Goal: Task Accomplishment & Management: Manage account settings

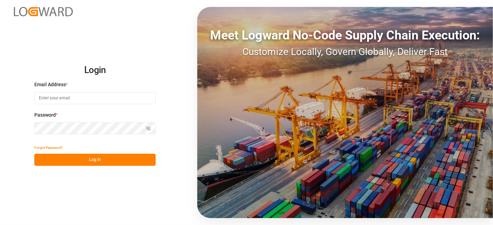
type input "[DOMAIN_NAME][EMAIL_ADDRESS][PERSON_NAME][DOMAIN_NAME]"
click at [93, 162] on button "Log In" at bounding box center [94, 160] width 121 height 12
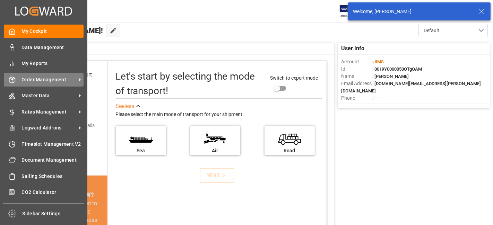
click at [39, 80] on span "Order Management" at bounding box center [49, 79] width 55 height 7
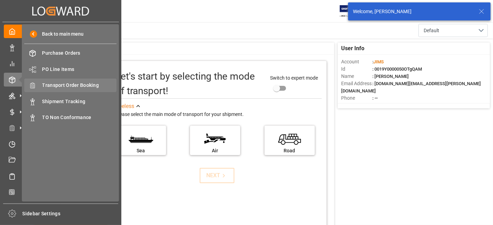
click at [85, 86] on span "Transport Order Booking" at bounding box center [79, 85] width 75 height 7
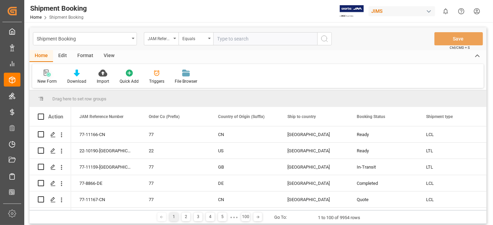
click at [47, 77] on div "New Form" at bounding box center [47, 76] width 30 height 15
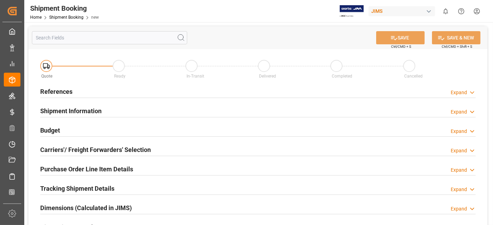
click at [86, 90] on div "References Expand" at bounding box center [258, 91] width 436 height 13
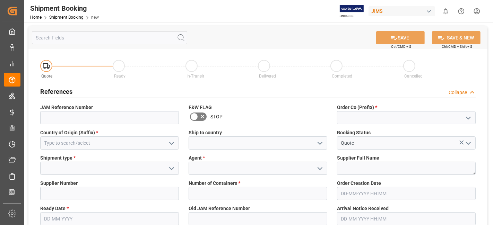
click at [465, 120] on icon "open menu" at bounding box center [468, 118] width 8 height 8
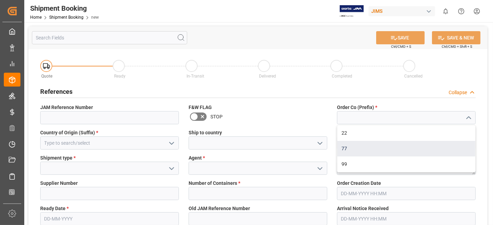
click at [421, 151] on div "77" at bounding box center [406, 149] width 138 height 16
type input "77"
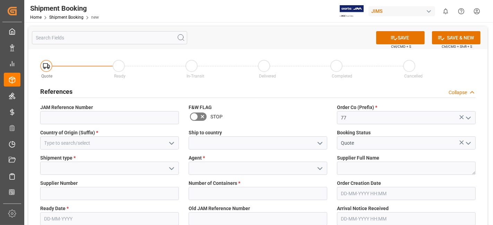
click at [174, 144] on icon "open menu" at bounding box center [171, 143] width 8 height 8
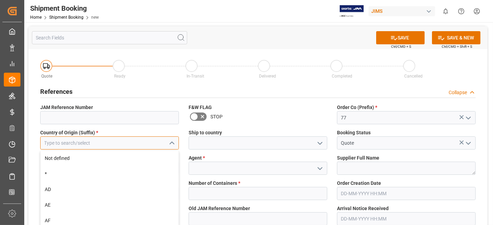
click at [113, 141] on input at bounding box center [109, 143] width 139 height 13
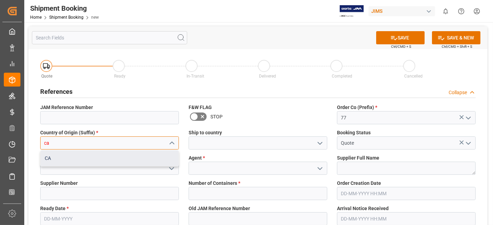
click at [112, 155] on div "CA" at bounding box center [110, 159] width 138 height 16
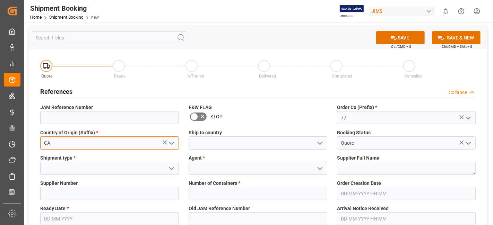
type input "CA"
click at [321, 146] on icon "open menu" at bounding box center [320, 143] width 8 height 8
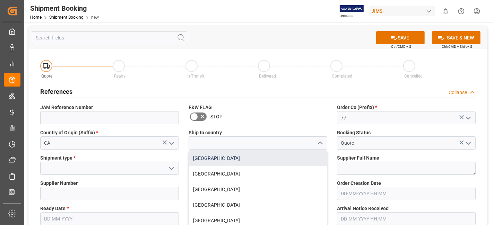
click at [295, 155] on div "Canada" at bounding box center [258, 159] width 138 height 16
type input "Canada"
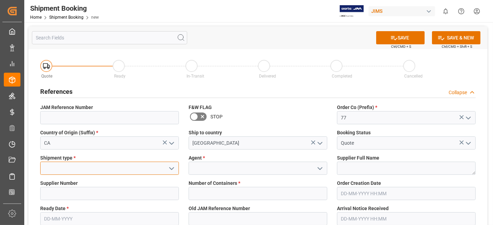
click at [128, 164] on input at bounding box center [109, 168] width 139 height 13
click at [174, 164] on button "open menu" at bounding box center [171, 168] width 10 height 11
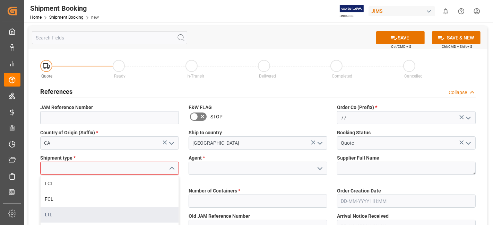
click at [125, 213] on div "LTL" at bounding box center [110, 215] width 138 height 16
type input "LTL"
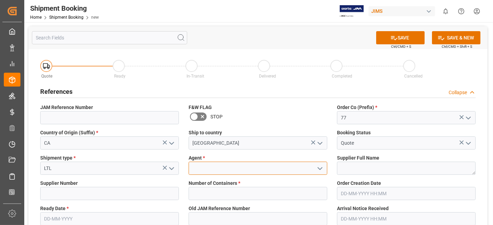
click at [225, 167] on input at bounding box center [258, 168] width 139 height 13
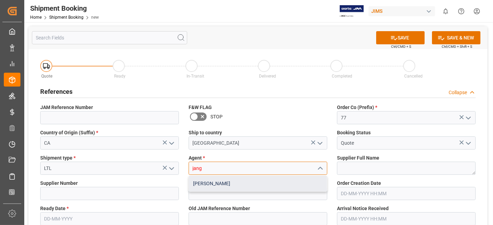
click at [233, 186] on div "[PERSON_NAME]" at bounding box center [258, 184] width 138 height 16
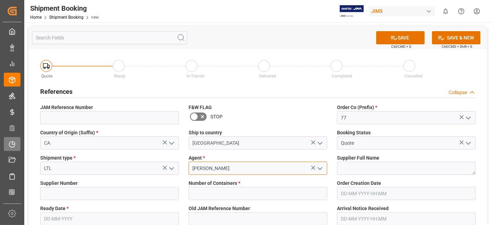
type input "[PERSON_NAME]"
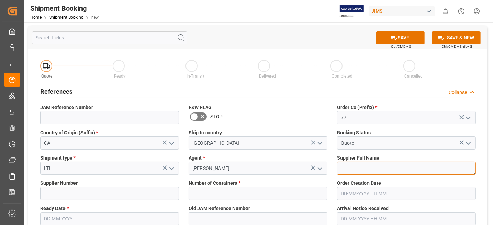
drag, startPoint x: 385, startPoint y: 169, endPoint x: 361, endPoint y: 169, distance: 23.9
click at [385, 169] on textarea at bounding box center [406, 168] width 139 height 13
paste textarea "Image Folie Inc."
type textarea "Image Folie Inc."
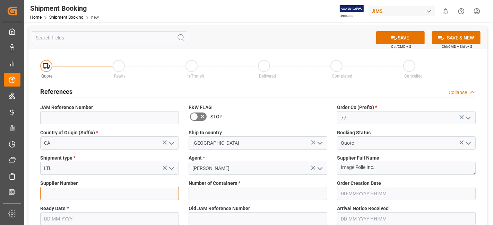
click at [67, 194] on input at bounding box center [109, 193] width 139 height 13
paste input "324874"
type input "324874"
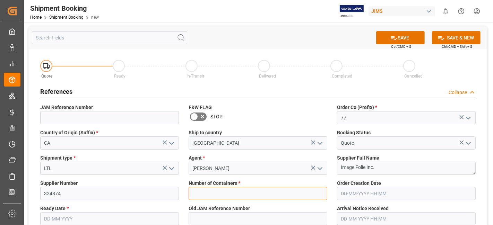
click at [233, 195] on input "text" at bounding box center [258, 193] width 139 height 13
type input "0"
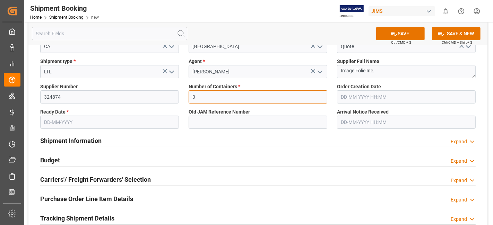
scroll to position [115, 0]
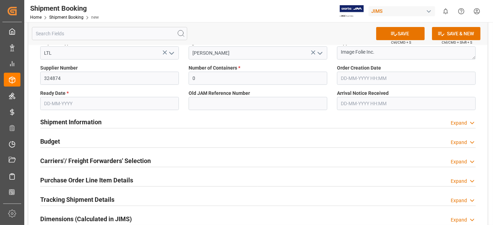
click at [82, 105] on input "text" at bounding box center [109, 103] width 139 height 13
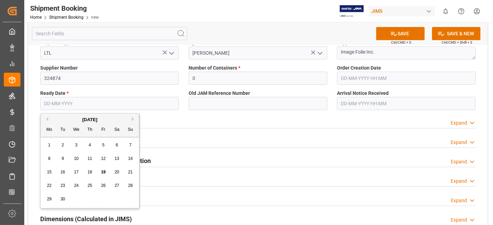
click at [58, 119] on div "September 2025" at bounding box center [90, 120] width 98 height 7
click at [89, 187] on span "25" at bounding box center [89, 185] width 5 height 5
type input "25-09-2025"
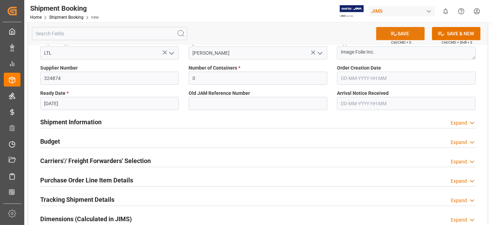
click at [386, 36] on button "SAVE" at bounding box center [400, 33] width 49 height 13
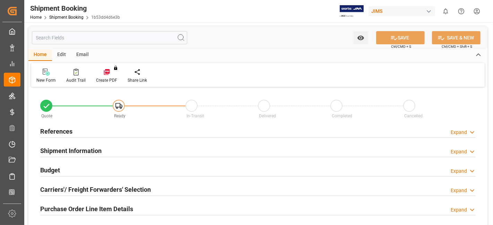
type input "0"
type input "[DATE]"
click at [101, 133] on div "References Expand" at bounding box center [258, 130] width 436 height 13
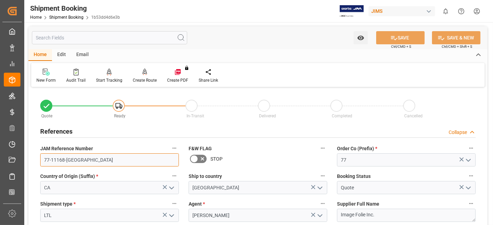
drag, startPoint x: 97, startPoint y: 161, endPoint x: 42, endPoint y: 161, distance: 55.5
click at [42, 161] on input "77-11168-CA" at bounding box center [109, 160] width 139 height 13
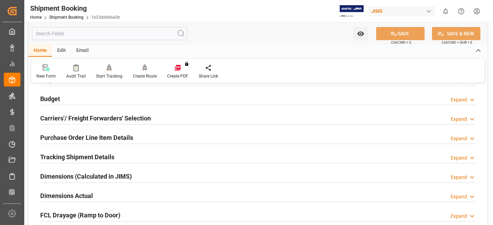
scroll to position [231, 0]
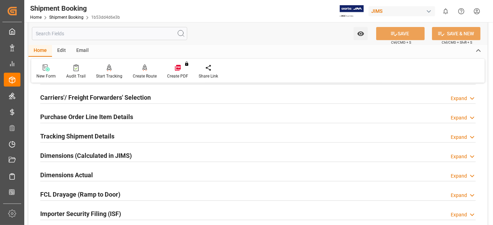
click at [81, 135] on h2 "Tracking Shipment Details" at bounding box center [77, 136] width 74 height 9
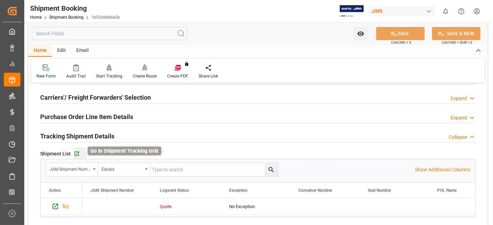
click at [77, 154] on icon "button" at bounding box center [77, 154] width 6 height 6
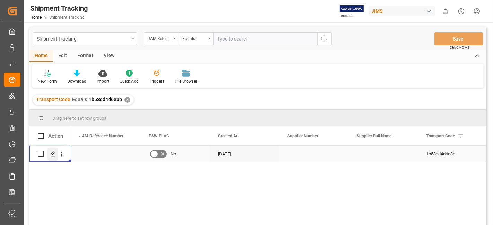
click at [51, 153] on icon "Press SPACE to select this row." at bounding box center [53, 155] width 6 height 6
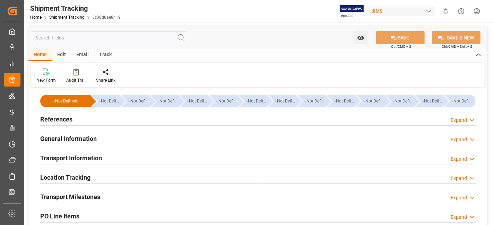
type input "19-09-2025"
click at [179, 116] on div "References Expand" at bounding box center [258, 118] width 436 height 13
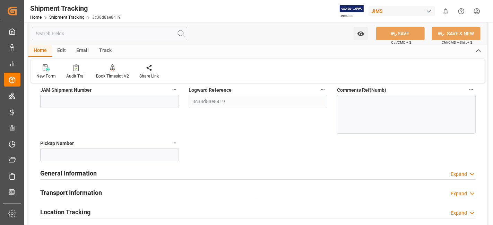
scroll to position [115, 0]
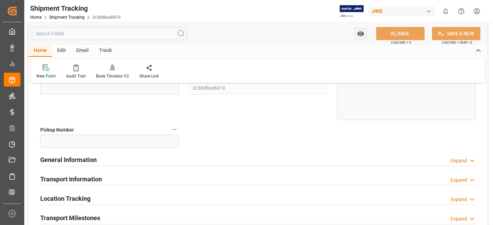
click at [223, 160] on div "General Information Expand" at bounding box center [258, 159] width 436 height 13
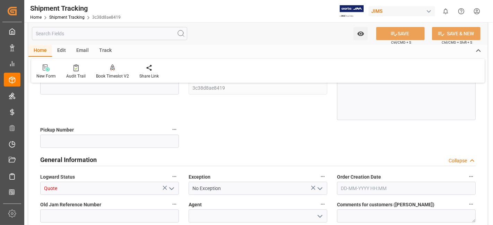
scroll to position [154, 0]
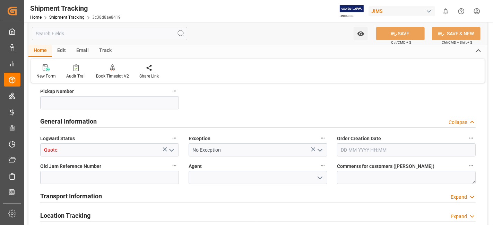
click at [321, 150] on polyline "open menu" at bounding box center [320, 150] width 4 height 2
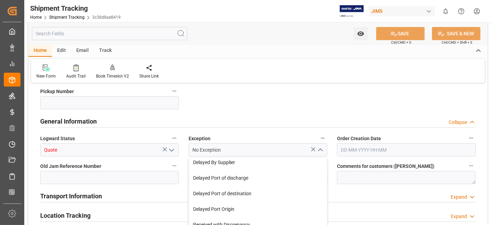
scroll to position [115, 0]
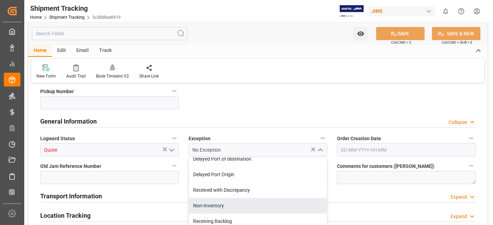
click at [268, 202] on div "Non-Inventory" at bounding box center [258, 206] width 138 height 16
type input "Non-Inventory"
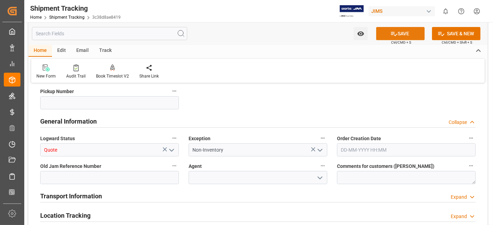
click at [397, 33] on button "SAVE" at bounding box center [400, 33] width 49 height 13
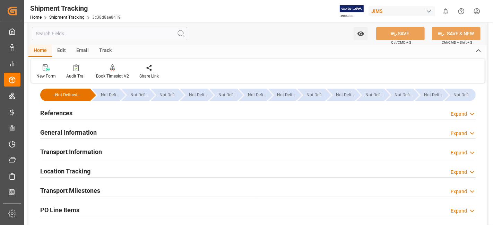
scroll to position [0, 0]
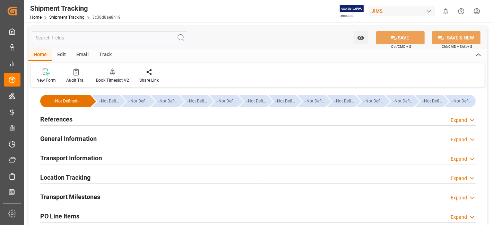
click at [76, 121] on div "References Expand" at bounding box center [258, 118] width 436 height 13
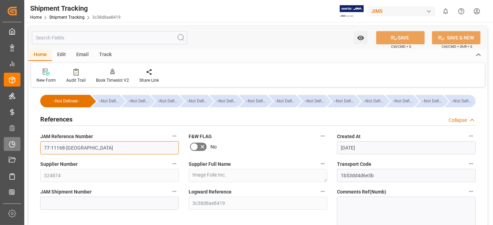
drag, startPoint x: 90, startPoint y: 148, endPoint x: 13, endPoint y: 143, distance: 77.5
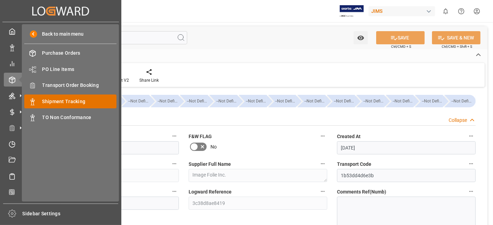
click at [89, 99] on span "Shipment Tracking" at bounding box center [79, 101] width 75 height 7
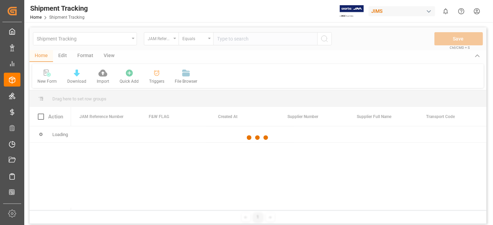
click at [240, 37] on div at bounding box center [257, 137] width 457 height 221
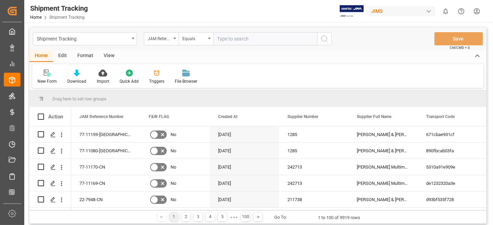
click at [241, 37] on input "text" at bounding box center [265, 38] width 104 height 13
type input "77-110604-us"
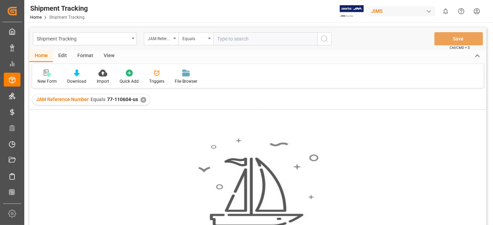
click at [145, 101] on div "JAM Reference Number Equals 77-110604-us ✕" at bounding box center [91, 100] width 117 height 10
click at [142, 101] on div "✕" at bounding box center [143, 100] width 6 height 6
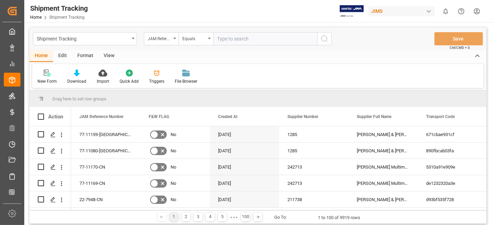
click at [224, 41] on input "text" at bounding box center [265, 38] width 104 height 13
type input "77-11064-us"
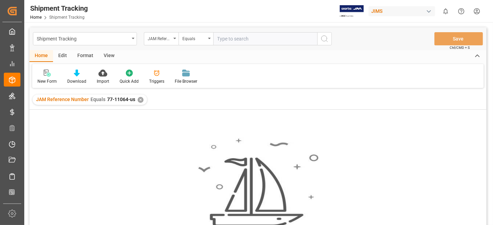
click at [140, 99] on div "✕" at bounding box center [141, 100] width 6 height 6
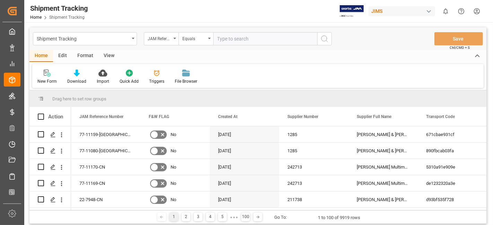
click at [227, 39] on input "text" at bounding box center [265, 38] width 104 height 13
paste input "77-11064-[GEOGRAPHIC_DATA]"
type input "77-11064-[GEOGRAPHIC_DATA]"
click at [323, 41] on circle "search button" at bounding box center [324, 39] width 6 height 6
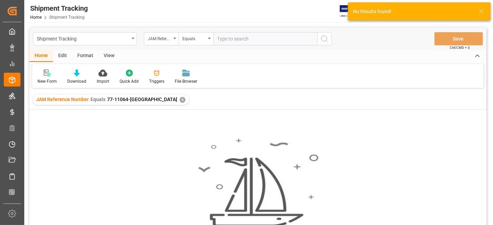
click at [180, 102] on div "✕" at bounding box center [183, 100] width 6 height 6
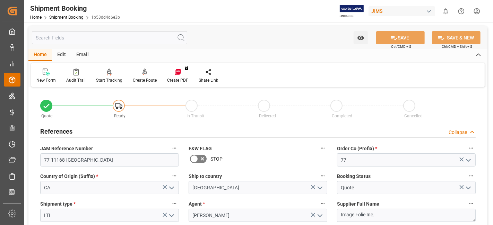
scroll to position [231, 0]
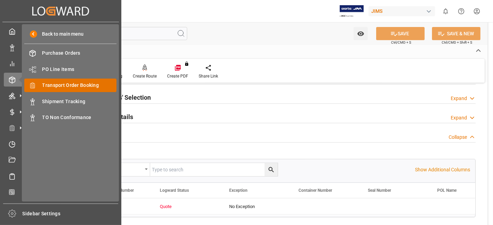
click at [80, 84] on span "Transport Order Booking" at bounding box center [79, 85] width 75 height 7
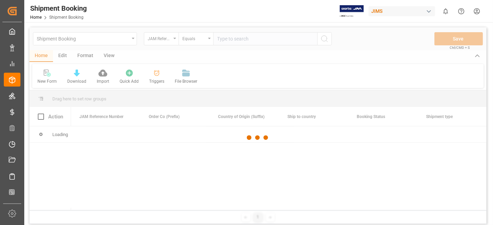
click at [225, 41] on div at bounding box center [257, 137] width 457 height 221
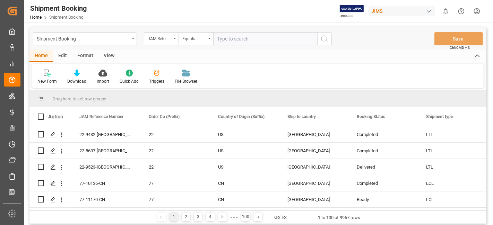
click at [224, 40] on input "text" at bounding box center [265, 38] width 104 height 13
paste input "77-11086-US"
type input "77-11086-US"
click at [326, 40] on icon "search button" at bounding box center [324, 39] width 8 height 8
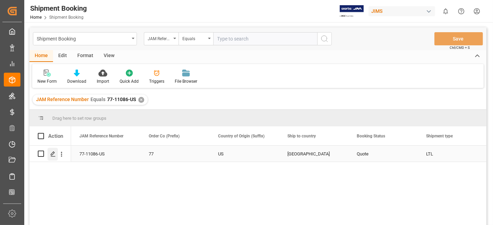
click at [53, 154] on icon "Press SPACE to select this row." at bounding box center [53, 155] width 6 height 6
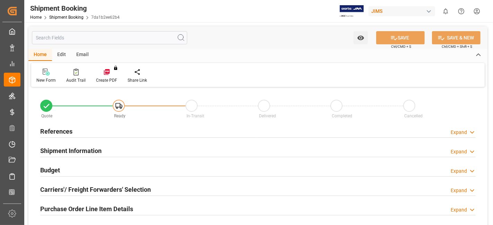
type input "0"
click at [76, 128] on div "References Expand" at bounding box center [258, 130] width 436 height 13
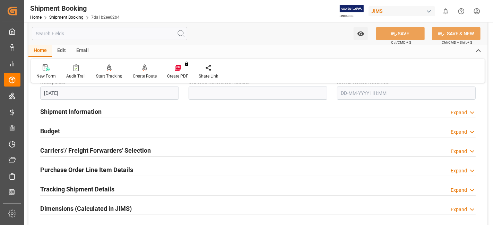
scroll to position [192, 0]
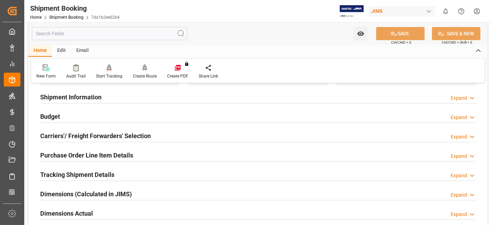
click at [77, 102] on div "Shipment Information" at bounding box center [70, 96] width 61 height 13
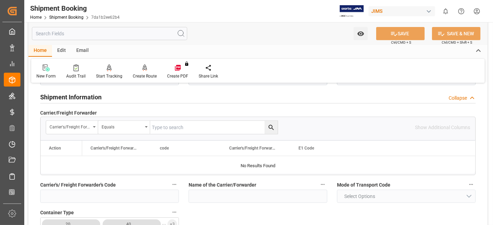
click at [77, 102] on div "Shipment Information" at bounding box center [70, 96] width 61 height 13
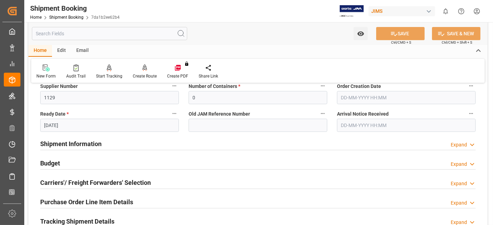
scroll to position [77, 0]
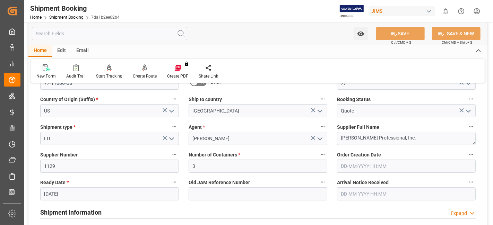
click at [75, 192] on input "03-10-2025" at bounding box center [109, 194] width 139 height 13
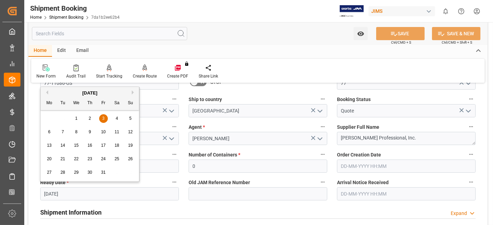
click at [47, 93] on button "Previous Month" at bounding box center [46, 92] width 4 height 4
click at [105, 145] on div "19" at bounding box center [103, 146] width 9 height 8
type input "19-09-2025"
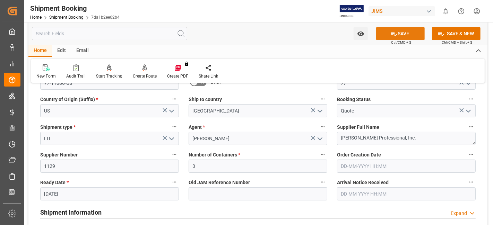
click at [390, 35] on icon at bounding box center [393, 33] width 7 height 7
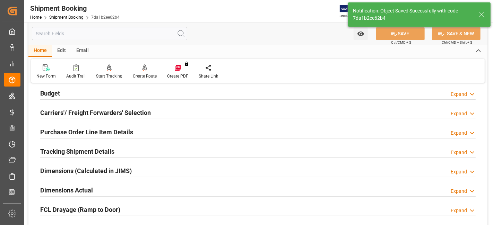
scroll to position [0, 0]
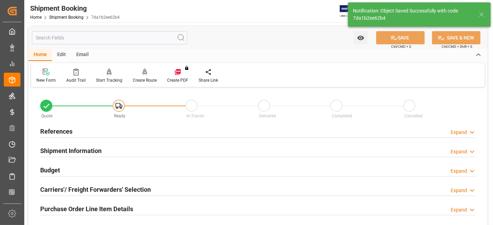
click at [75, 147] on h2 "Shipment Information" at bounding box center [70, 150] width 61 height 9
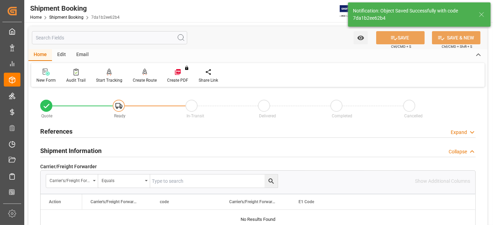
click at [75, 147] on h2 "Shipment Information" at bounding box center [70, 150] width 61 height 9
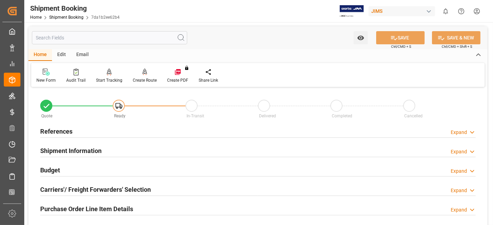
scroll to position [38, 0]
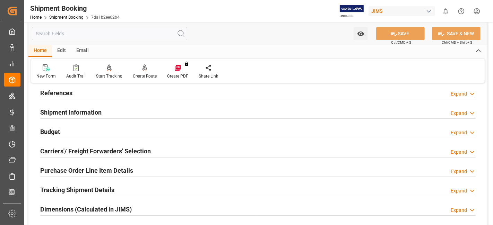
click at [62, 133] on div "Budget Expand" at bounding box center [258, 131] width 436 height 13
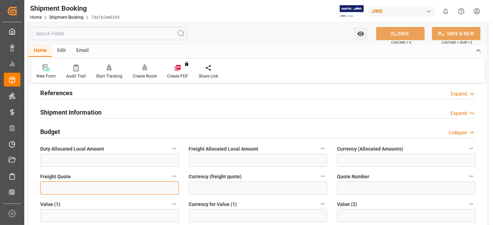
drag, startPoint x: 61, startPoint y: 185, endPoint x: 75, endPoint y: 173, distance: 18.7
click at [61, 185] on input "text" at bounding box center [109, 188] width 139 height 13
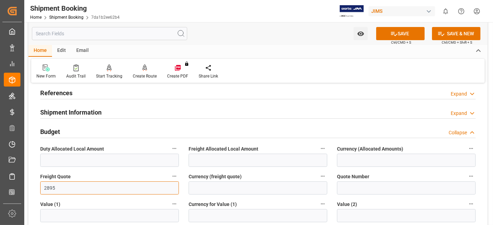
type input "2895"
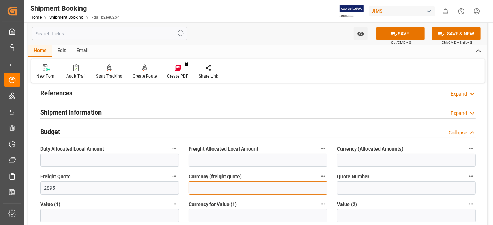
click at [274, 192] on input at bounding box center [258, 188] width 139 height 13
type input "CAD"
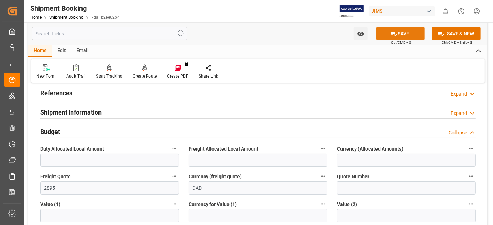
click at [393, 34] on icon at bounding box center [393, 33] width 7 height 7
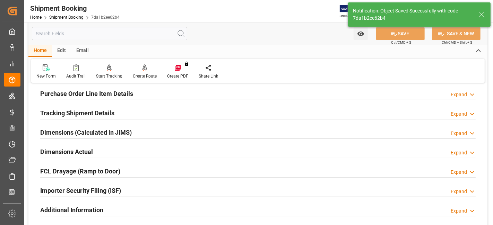
scroll to position [77, 0]
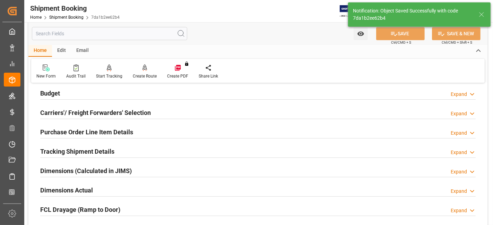
click at [75, 109] on h2 "Carriers'/ Freight Forwarders' Selection" at bounding box center [95, 112] width 111 height 9
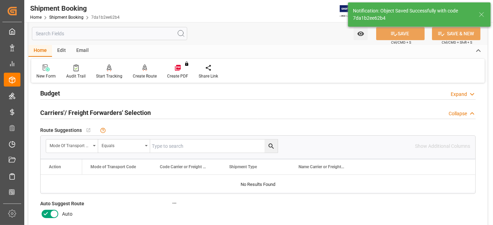
click at [48, 212] on icon at bounding box center [46, 214] width 8 height 8
click at [0, 0] on input "checkbox" at bounding box center [0, 0] width 0 height 0
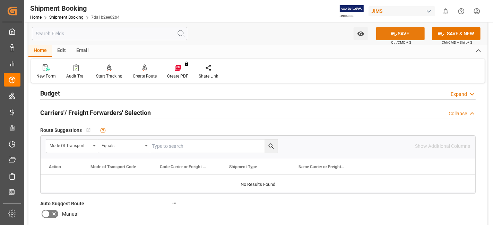
click at [381, 32] on button "SAVE" at bounding box center [400, 33] width 49 height 13
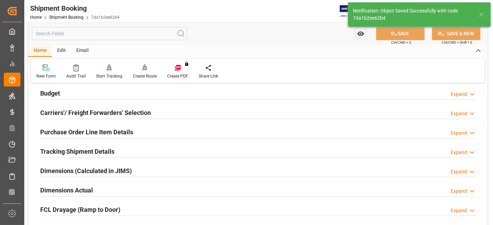
click at [49, 108] on h2 "Carriers'/ Freight Forwarders' Selection" at bounding box center [95, 112] width 111 height 9
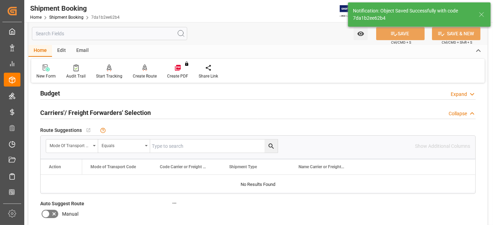
click at [49, 108] on h2 "Carriers'/ Freight Forwarders' Selection" at bounding box center [95, 112] width 111 height 9
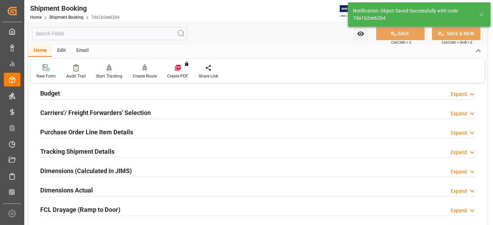
click at [51, 129] on h2 "Purchase Order Line Item Details" at bounding box center [86, 132] width 93 height 9
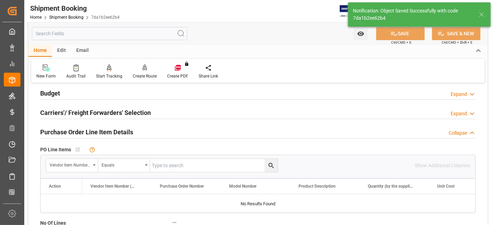
click at [51, 129] on h2 "Purchase Order Line Item Details" at bounding box center [86, 132] width 93 height 9
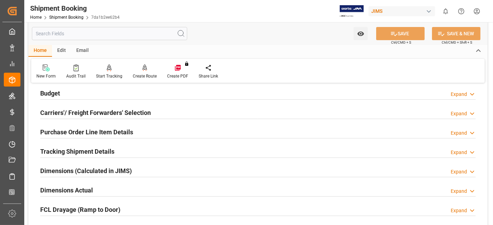
click at [54, 148] on h2 "Tracking Shipment Details" at bounding box center [77, 151] width 74 height 9
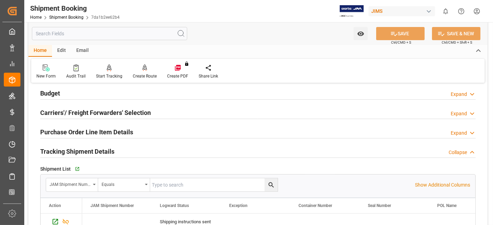
click at [54, 148] on h2 "Tracking Shipment Details" at bounding box center [77, 151] width 74 height 9
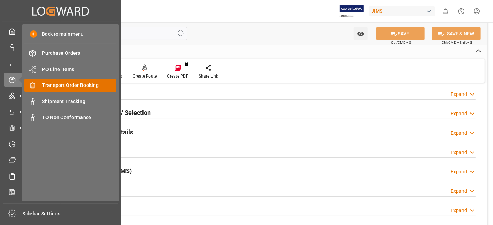
click at [89, 82] on span "Transport Order Booking" at bounding box center [79, 85] width 75 height 7
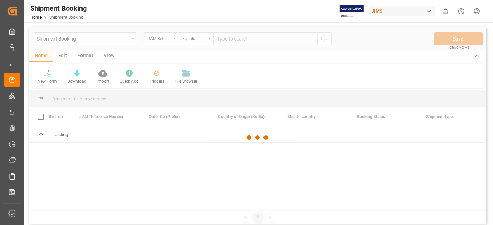
click at [230, 40] on div at bounding box center [257, 137] width 457 height 221
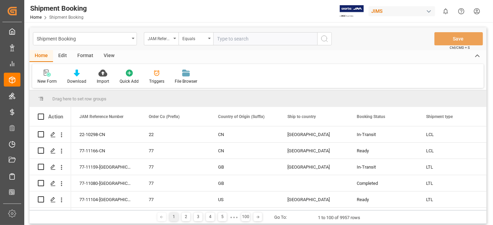
click at [241, 40] on input "text" at bounding box center [265, 38] width 104 height 13
paste input "77-11064-[GEOGRAPHIC_DATA]"
type input "77-11064-[GEOGRAPHIC_DATA]"
click at [326, 43] on button "search button" at bounding box center [324, 38] width 15 height 13
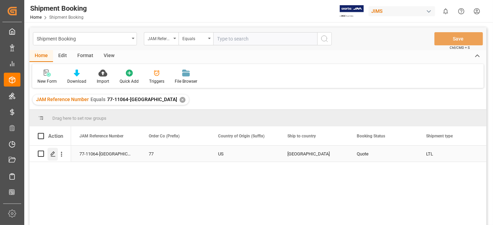
click at [54, 154] on icon "Press SPACE to select this row." at bounding box center [53, 155] width 6 height 6
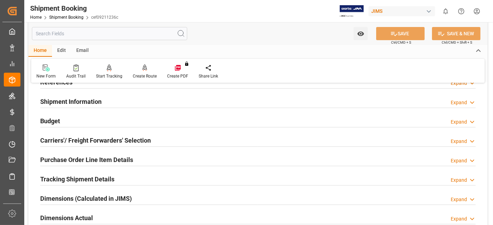
scroll to position [115, 0]
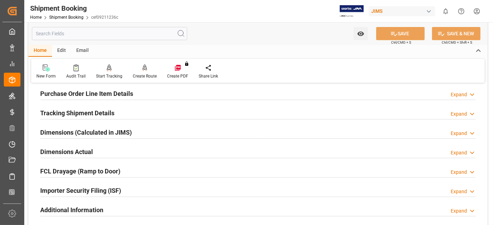
click at [81, 110] on h2 "Tracking Shipment Details" at bounding box center [77, 113] width 74 height 9
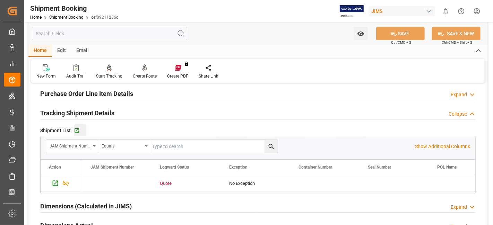
click at [81, 132] on div "Go to Shipment Tracking Grid" at bounding box center [80, 131] width 12 height 6
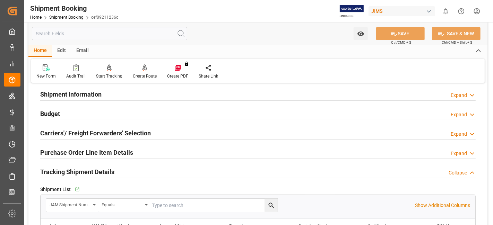
scroll to position [0, 0]
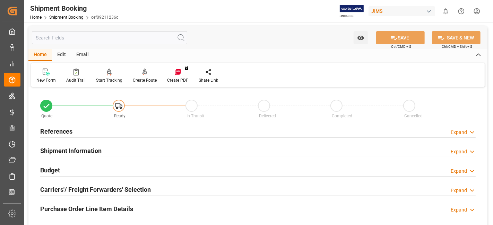
click at [124, 137] on div "References Expand" at bounding box center [258, 130] width 436 height 13
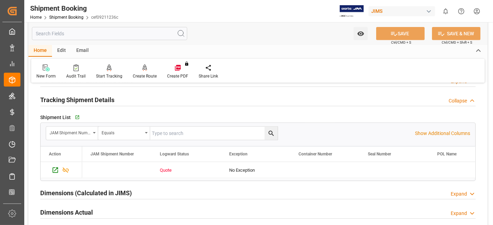
scroll to position [231, 0]
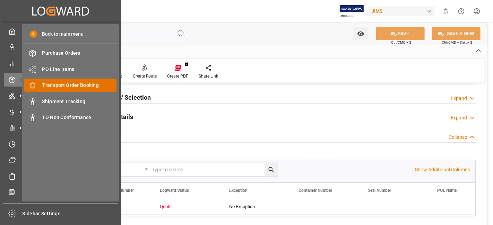
click at [76, 83] on span "Transport Order Booking" at bounding box center [79, 85] width 75 height 7
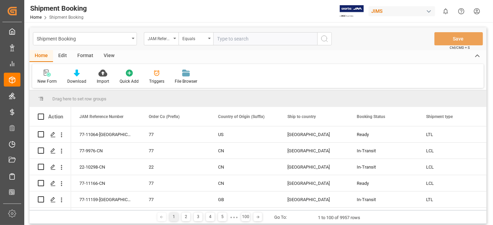
click at [229, 41] on input "text" at bounding box center [265, 38] width 104 height 13
type input "77-11086-US"
click at [328, 40] on icon "search button" at bounding box center [324, 39] width 8 height 8
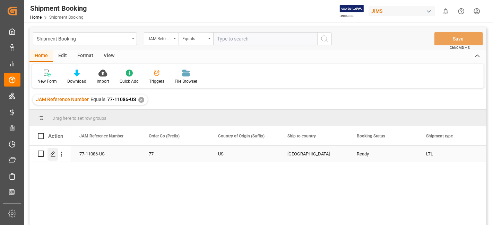
click at [50, 155] on div "Press SPACE to select this row." at bounding box center [53, 154] width 10 height 13
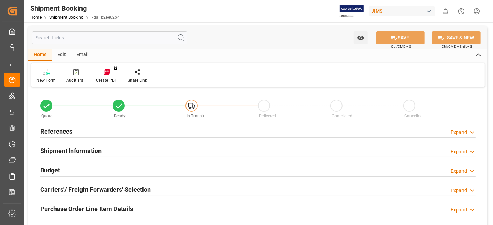
type input "0"
type input "19-09-2025"
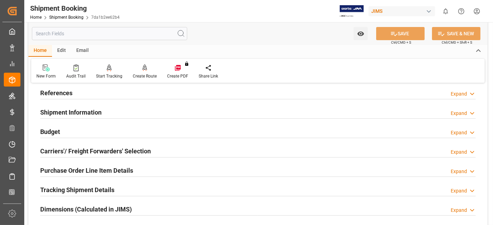
click at [87, 111] on h2 "Shipment Information" at bounding box center [70, 112] width 61 height 9
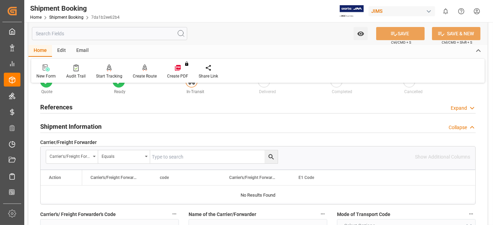
scroll to position [0, 0]
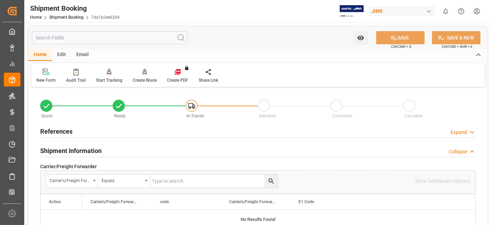
click at [75, 130] on div "References Expand" at bounding box center [258, 130] width 436 height 13
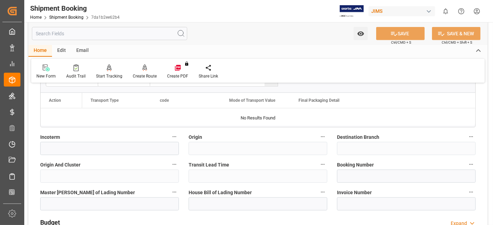
scroll to position [385, 0]
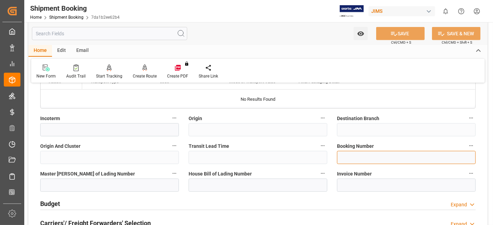
click at [348, 159] on input at bounding box center [406, 157] width 139 height 13
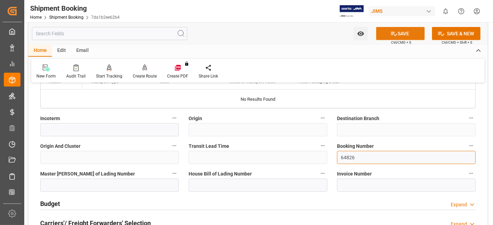
type input "64826"
click at [390, 33] on icon at bounding box center [393, 33] width 7 height 7
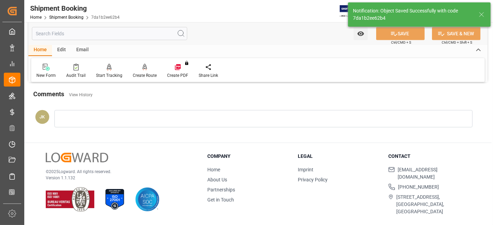
scroll to position [6, 0]
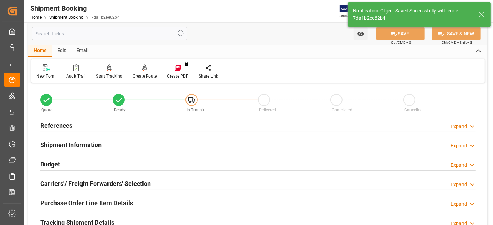
click at [61, 163] on div "Budget Expand" at bounding box center [258, 163] width 436 height 13
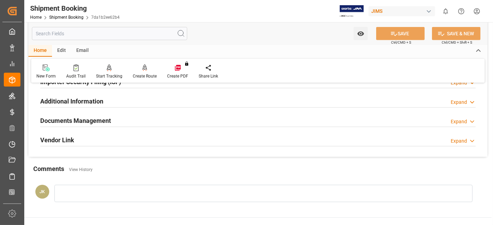
scroll to position [391, 0]
click at [80, 122] on h2 "Documents Management" at bounding box center [75, 120] width 71 height 9
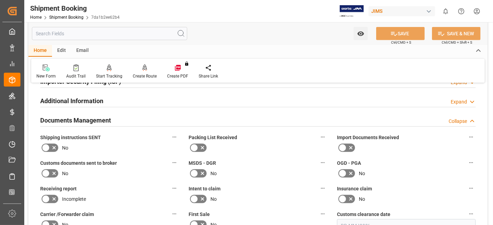
click at [53, 147] on icon at bounding box center [53, 148] width 3 height 3
click at [0, 0] on input "checkbox" at bounding box center [0, 0] width 0 height 0
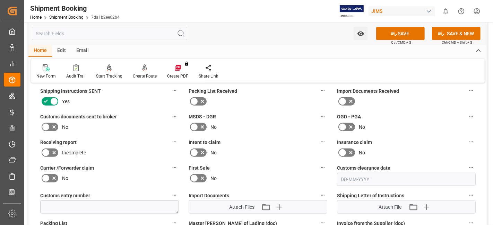
scroll to position [468, 0]
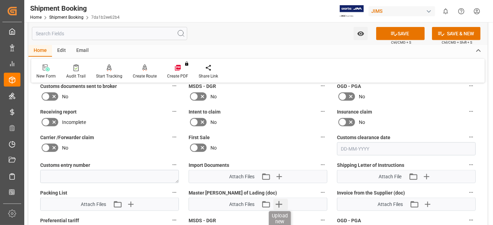
click at [277, 201] on icon "button" at bounding box center [279, 204] width 7 height 7
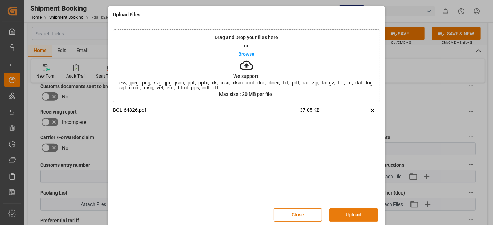
click at [344, 212] on button "Upload" at bounding box center [353, 215] width 49 height 13
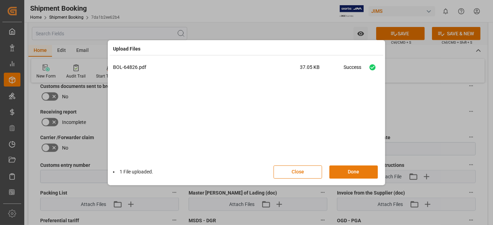
click at [350, 170] on button "Done" at bounding box center [353, 172] width 49 height 13
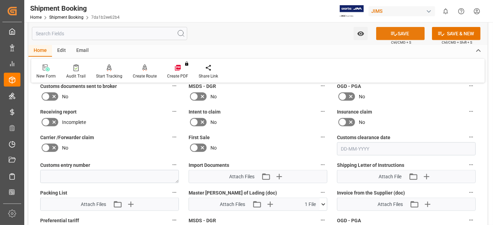
click at [402, 36] on button "SAVE" at bounding box center [400, 33] width 49 height 13
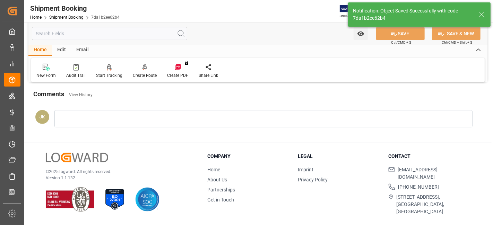
scroll to position [293, 0]
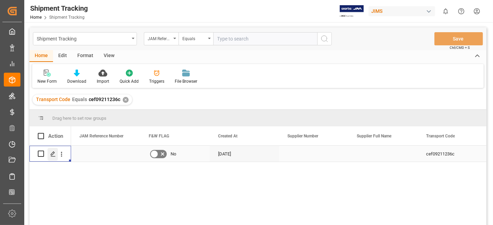
click at [52, 156] on line "Press SPACE to select this row." at bounding box center [53, 156] width 4 height 0
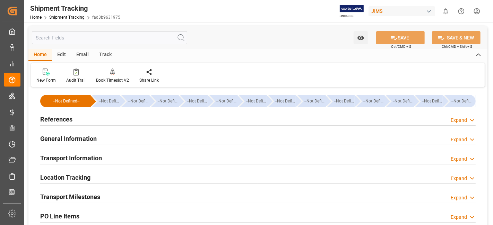
click at [79, 115] on div "References Expand" at bounding box center [258, 118] width 436 height 13
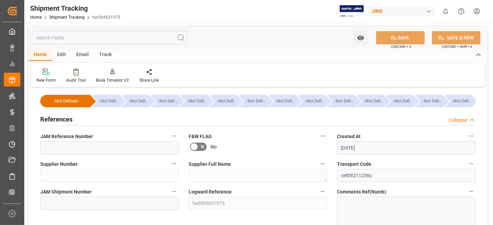
click at [70, 121] on h2 "References" at bounding box center [56, 119] width 32 height 9
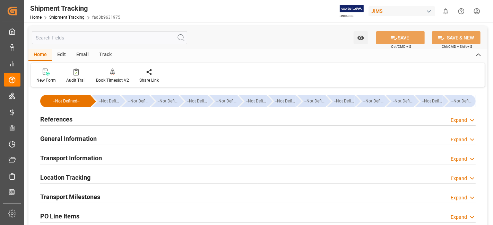
click at [78, 142] on h2 "General Information" at bounding box center [68, 138] width 57 height 9
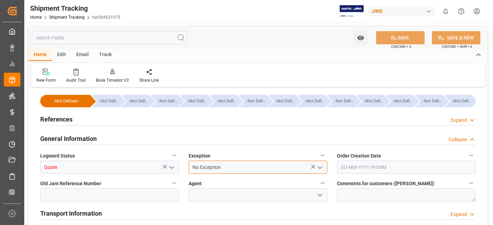
click at [320, 173] on input "No Exception" at bounding box center [258, 167] width 139 height 13
click at [320, 169] on icon "open menu" at bounding box center [320, 168] width 8 height 8
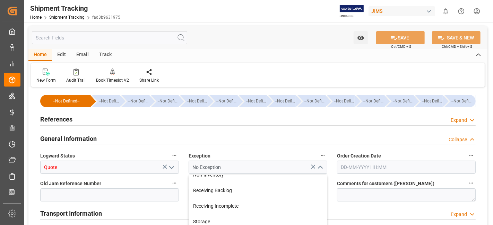
scroll to position [154, 0]
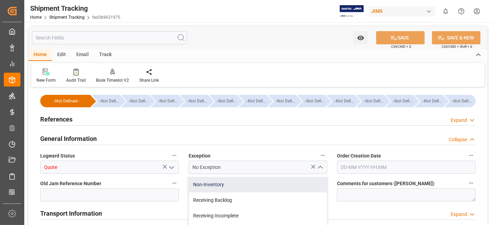
click at [240, 184] on div "Non-Inventory" at bounding box center [258, 185] width 138 height 16
type input "Non-Inventory"
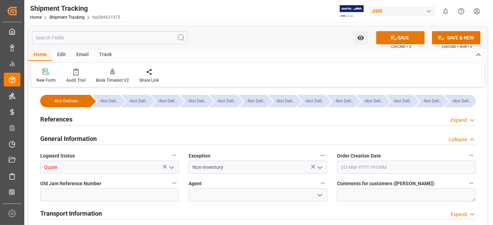
click at [392, 35] on icon at bounding box center [393, 37] width 7 height 7
